Goal: Navigation & Orientation: Find specific page/section

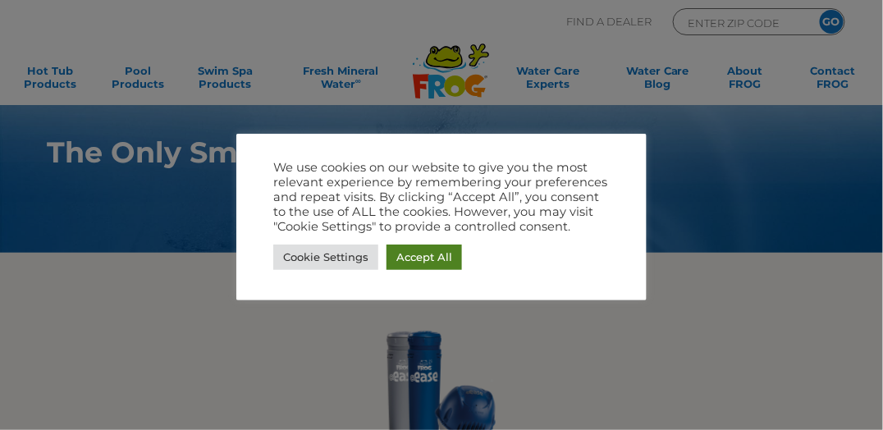
click at [445, 261] on link "Accept All" at bounding box center [425, 257] width 76 height 25
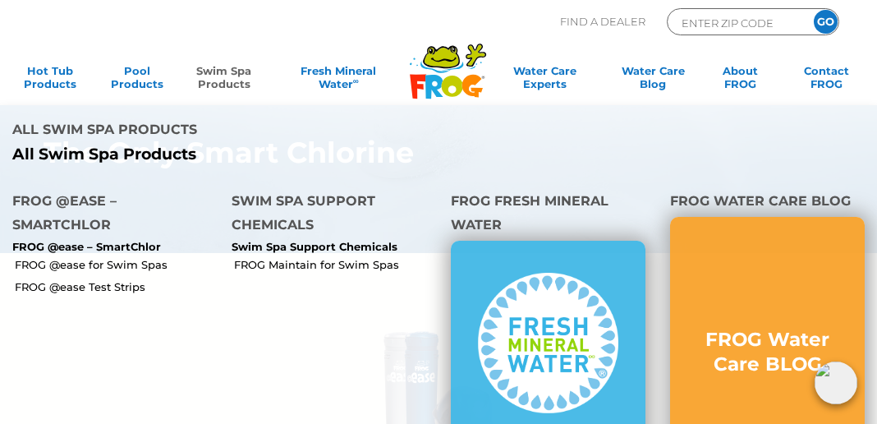
click at [225, 70] on link "Swim Spa Products" at bounding box center [223, 80] width 67 height 33
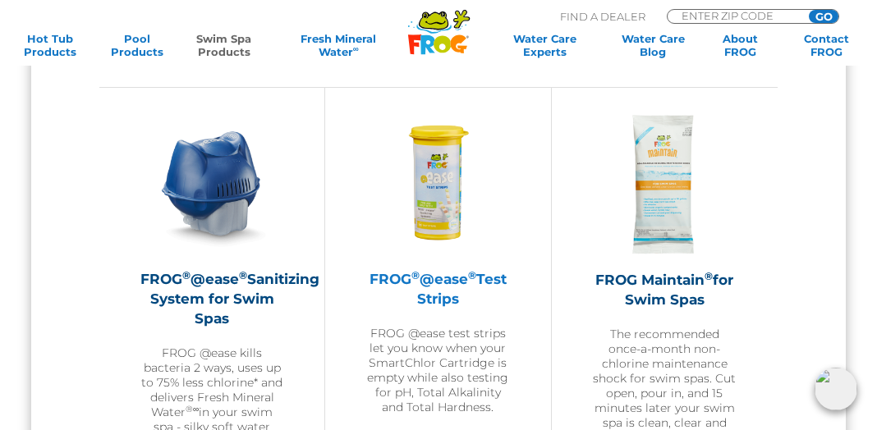
scroll to position [1267, 0]
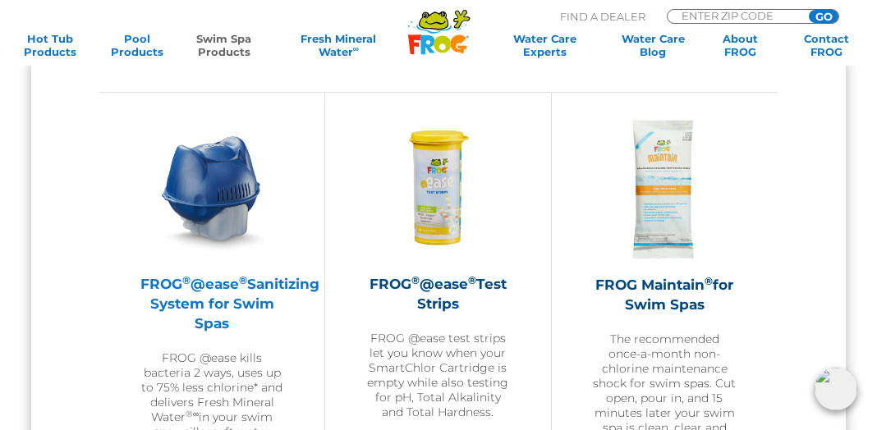
click at [209, 217] on img at bounding box center [211, 188] width 143 height 143
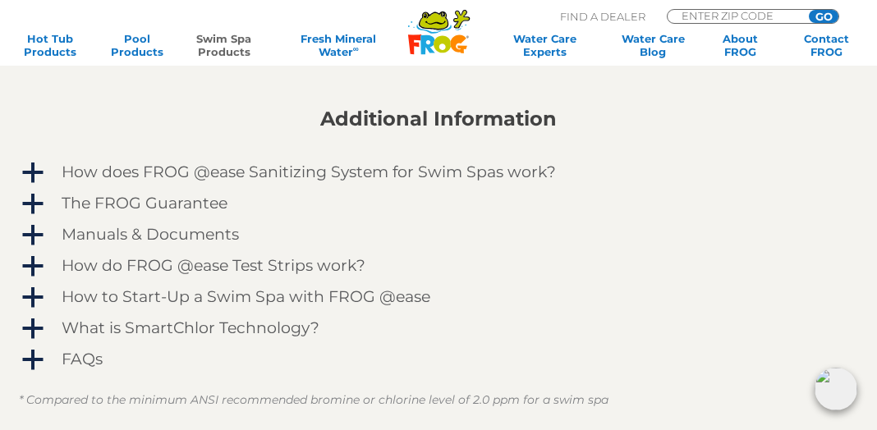
scroll to position [1454, 0]
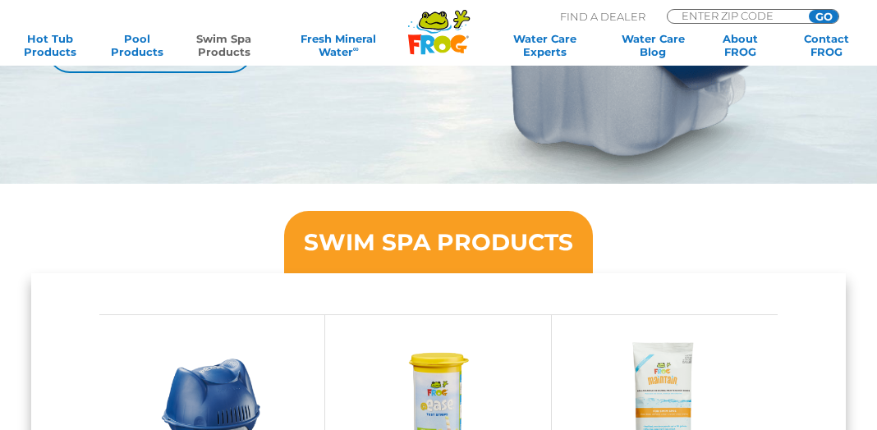
scroll to position [1032, 0]
